Goal: Navigation & Orientation: Understand site structure

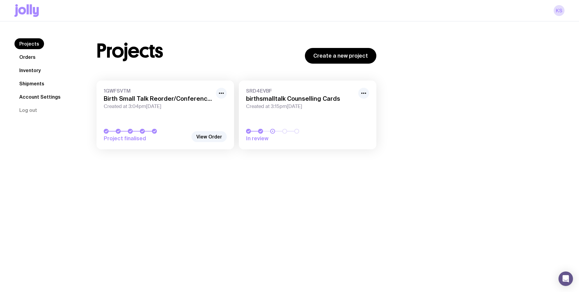
click at [34, 71] on link "Inventory" at bounding box center [29, 70] width 31 height 11
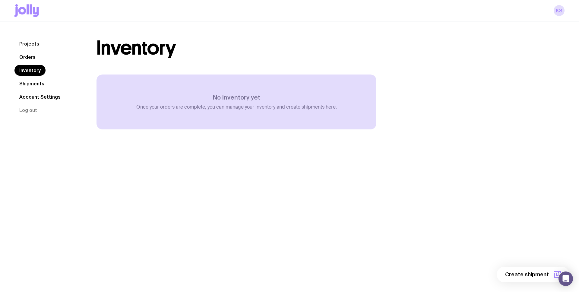
click at [42, 82] on link "Shipments" at bounding box center [31, 83] width 35 height 11
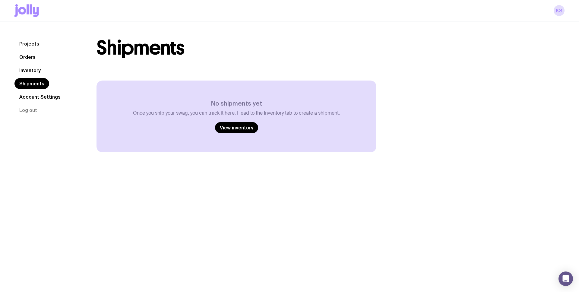
click at [28, 56] on link "Orders" at bounding box center [27, 57] width 26 height 11
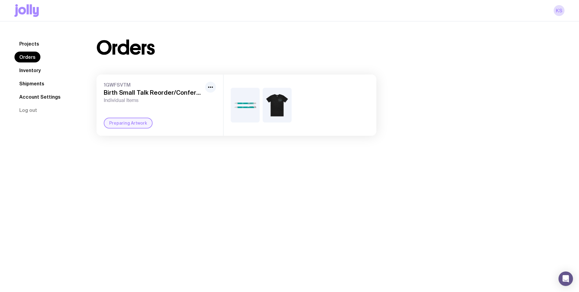
click at [30, 71] on link "Inventory" at bounding box center [29, 70] width 31 height 11
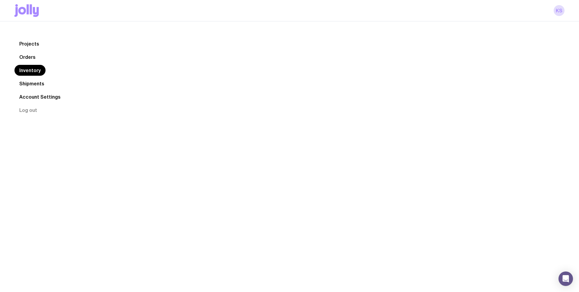
click at [30, 71] on link "Inventory" at bounding box center [29, 70] width 31 height 11
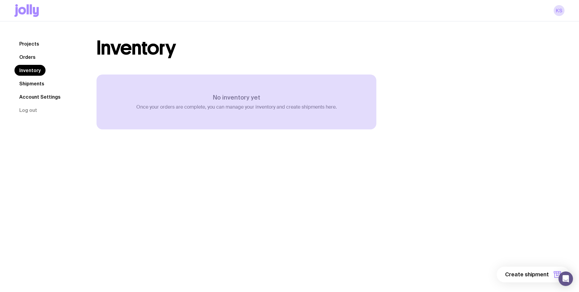
scroll to position [2, 0]
